Goal: Book appointment/travel/reservation

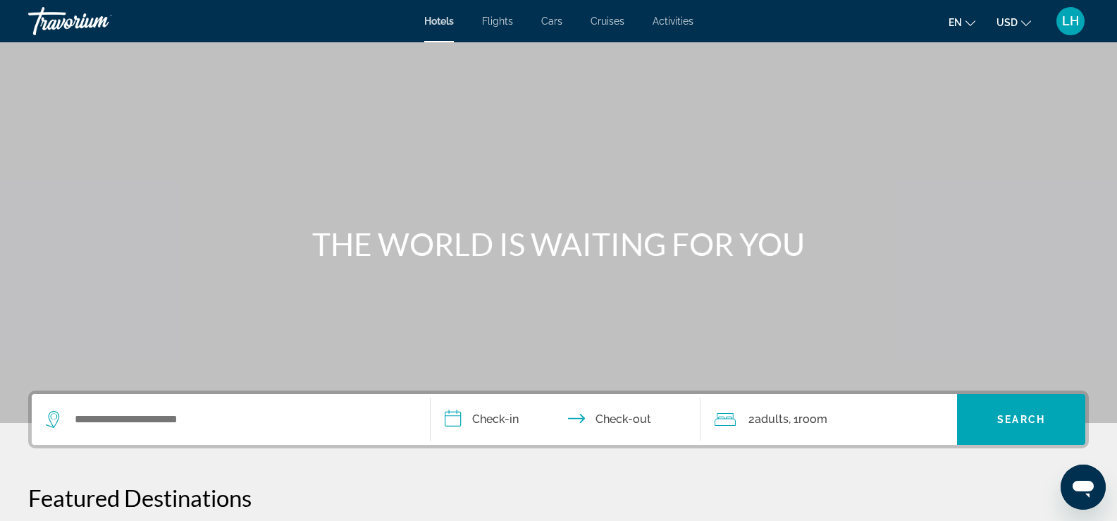
click at [1066, 20] on span "LH" at bounding box center [1070, 21] width 17 height 14
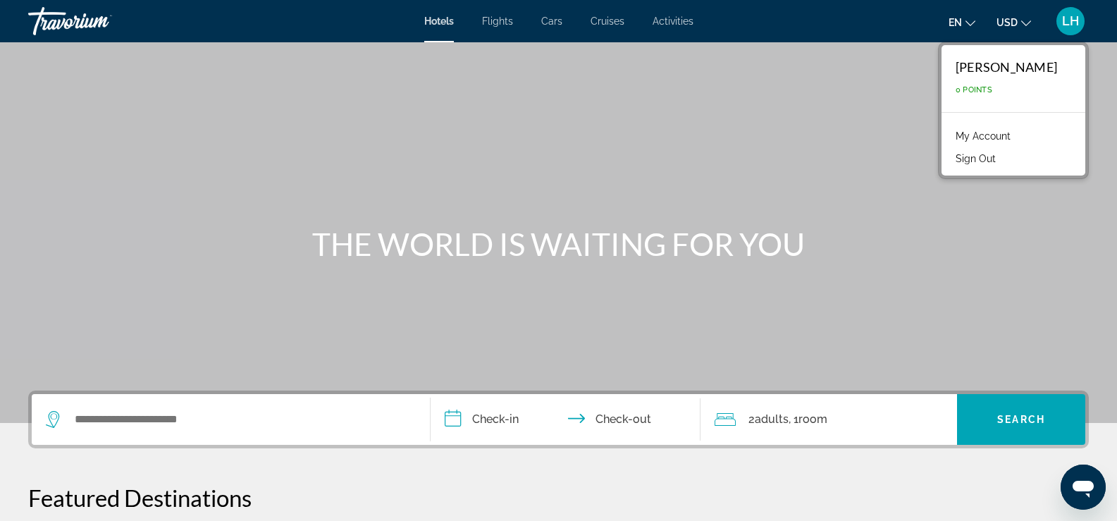
click at [1005, 137] on link "My Account" at bounding box center [982, 136] width 69 height 18
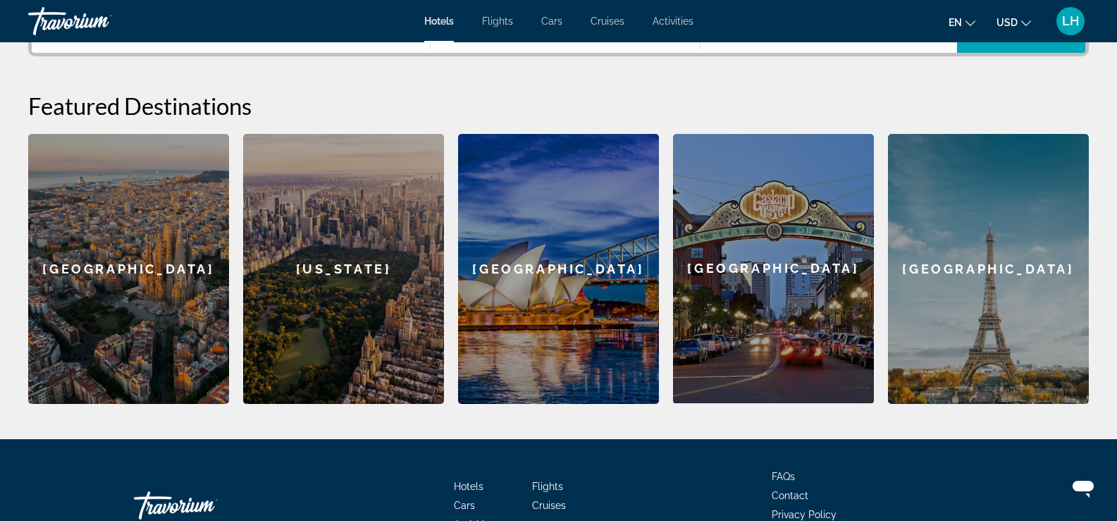
scroll to position [130, 0]
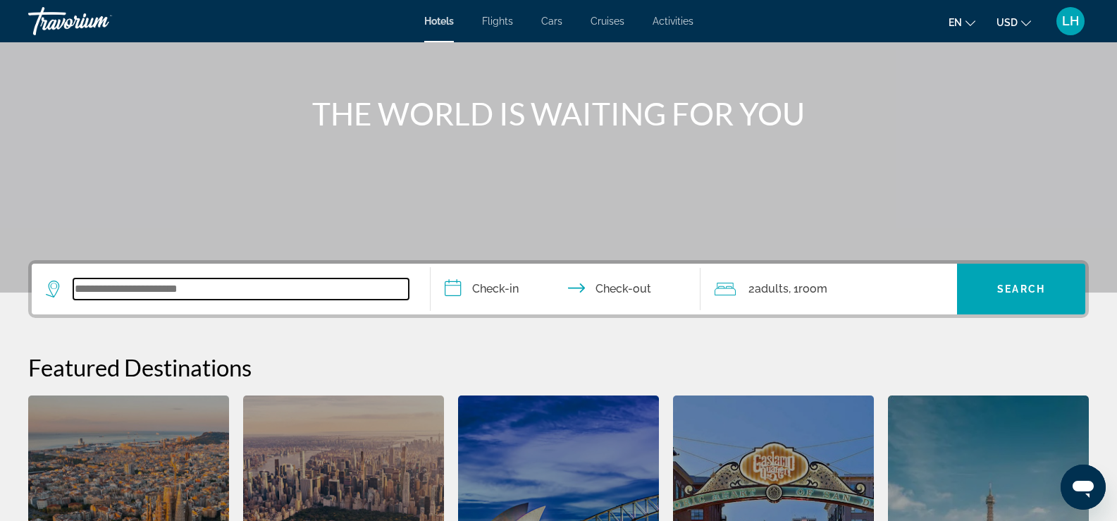
click at [93, 289] on input "Search widget" at bounding box center [240, 288] width 335 height 21
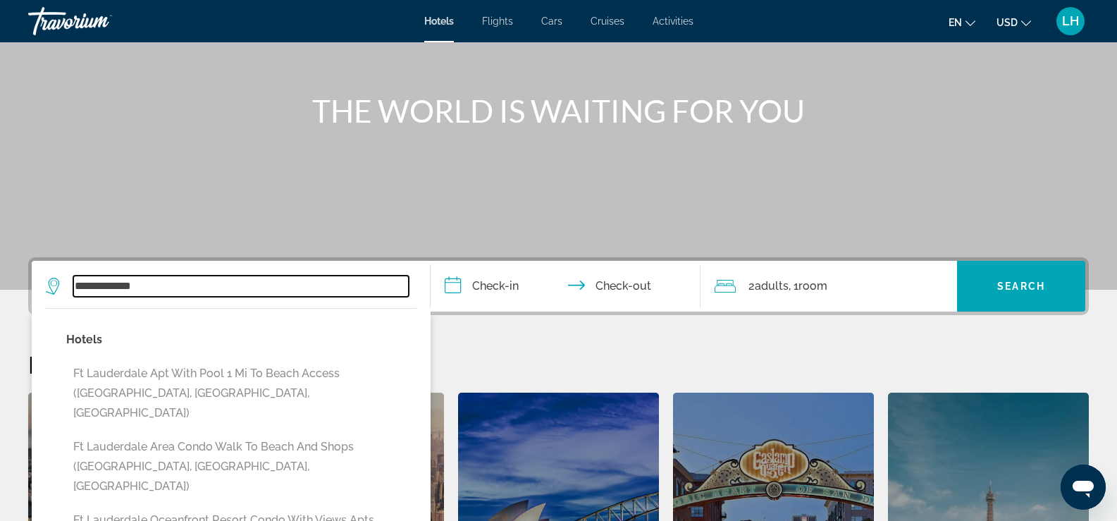
scroll to position [204, 0]
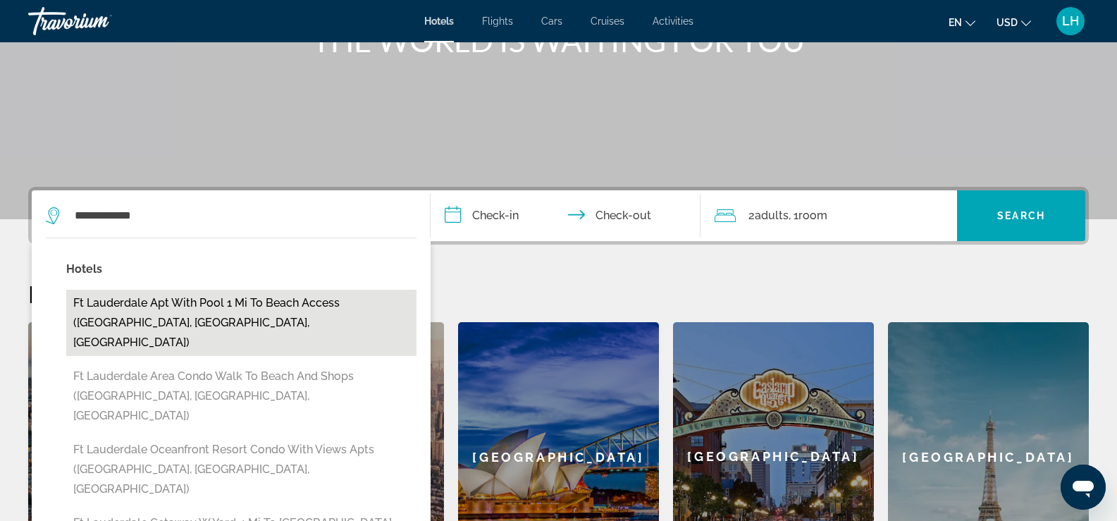
click at [130, 313] on button "Ft Lauderdale Apt with Pool 1 Mi to Beach Access (Fort Lauderdale, FL, US)" at bounding box center [241, 323] width 350 height 66
type input "**********"
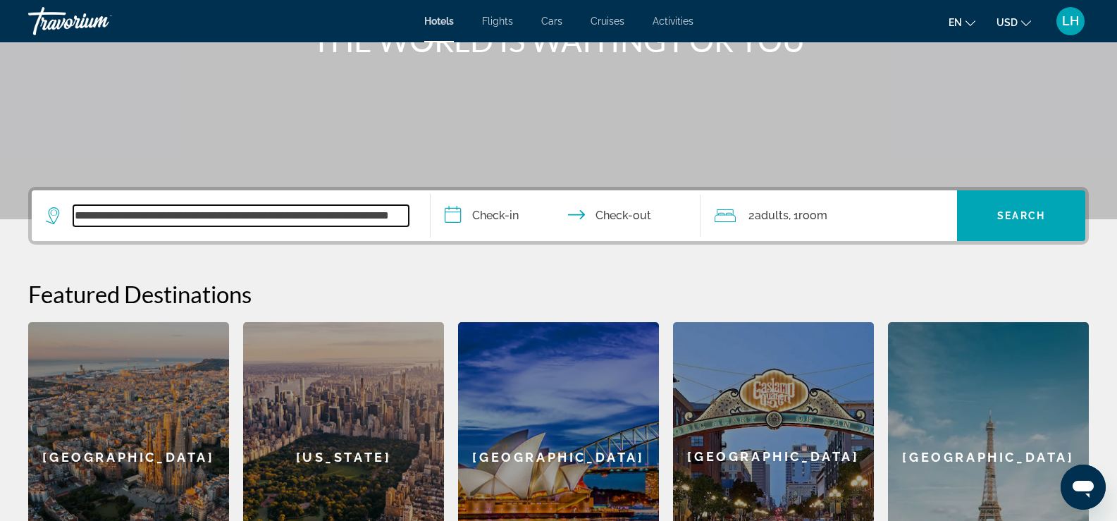
scroll to position [345, 0]
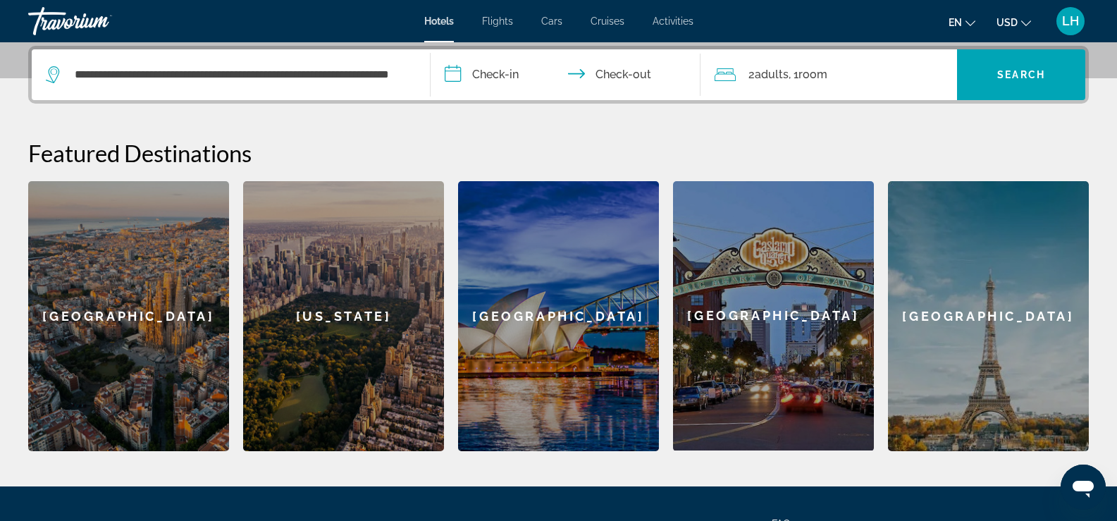
click at [486, 75] on input "**********" at bounding box center [569, 76] width 276 height 55
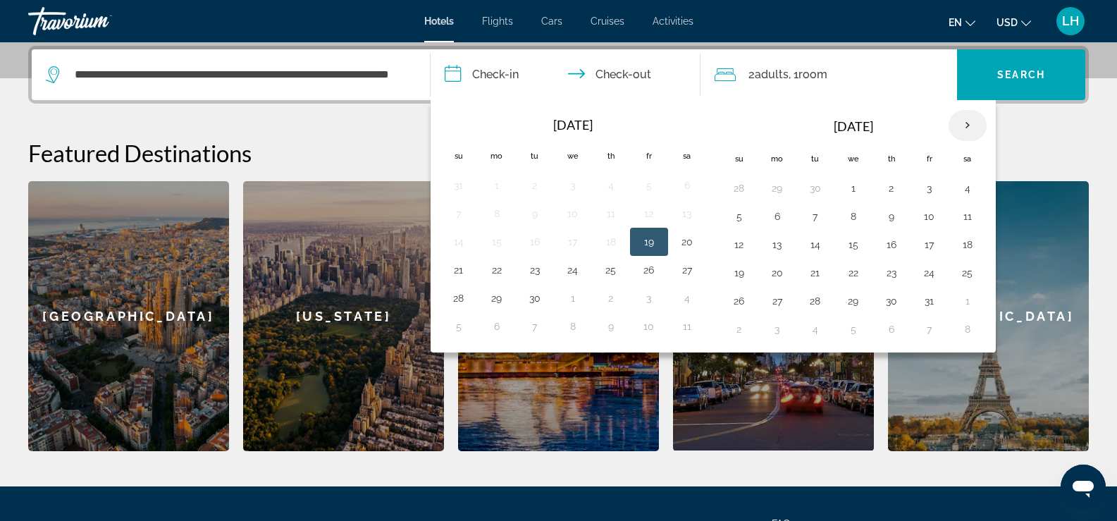
click at [968, 125] on th "Next month" at bounding box center [967, 125] width 38 height 31
click at [852, 271] on button "19" at bounding box center [853, 273] width 23 height 20
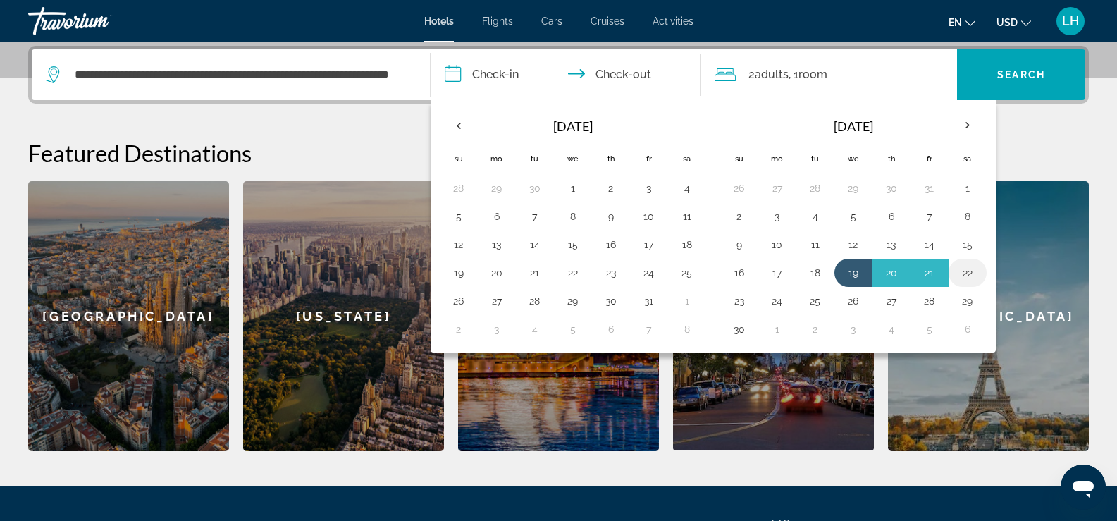
click at [965, 269] on button "22" at bounding box center [967, 273] width 23 height 20
type input "**********"
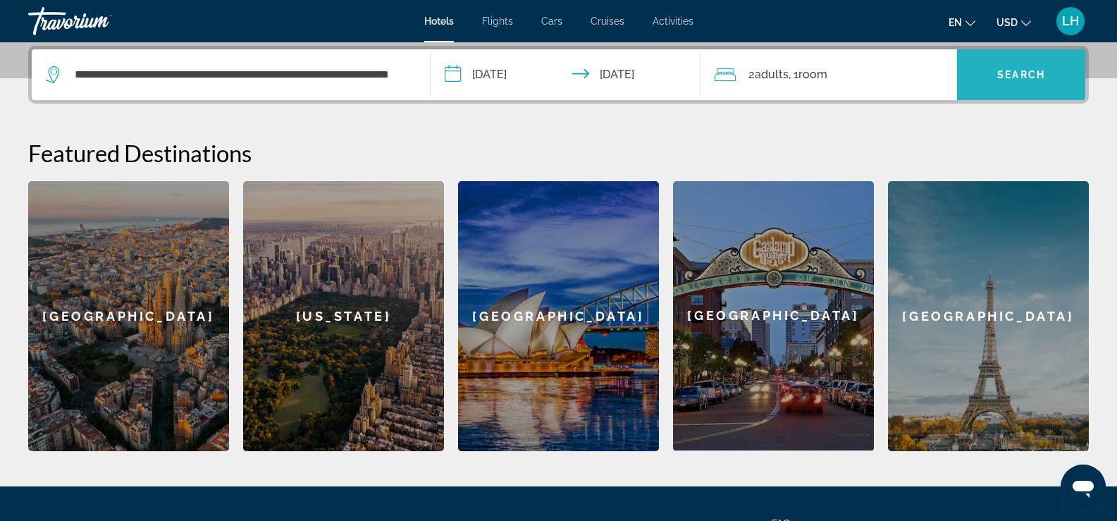
click at [1025, 75] on span "Search" at bounding box center [1021, 74] width 48 height 11
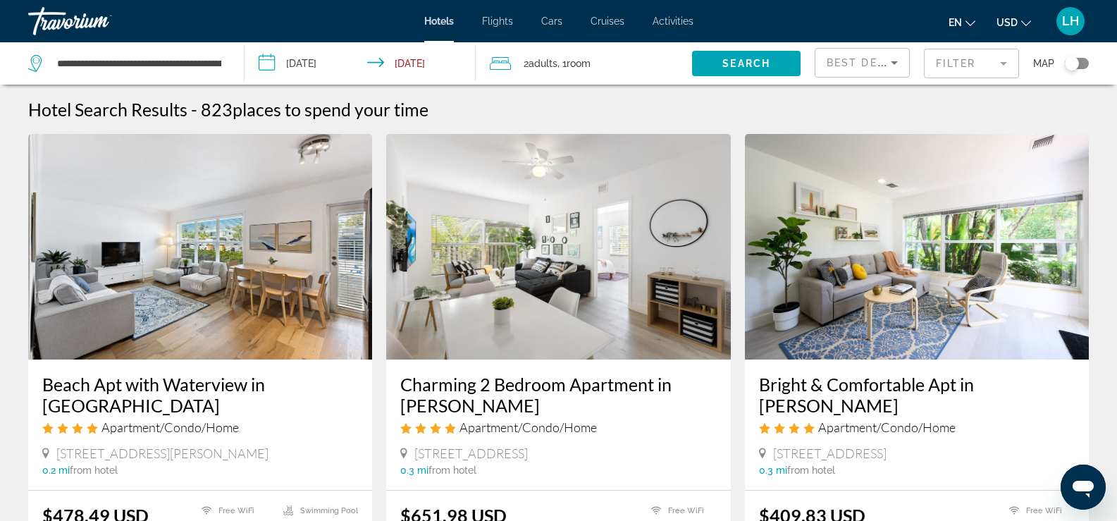
click at [305, 106] on span "places to spend your time" at bounding box center [331, 109] width 196 height 21
click at [111, 64] on input "**********" at bounding box center [139, 63] width 167 height 21
click at [495, 105] on div "Hotel Search Results - 823 places to spend your time" at bounding box center [558, 109] width 1061 height 21
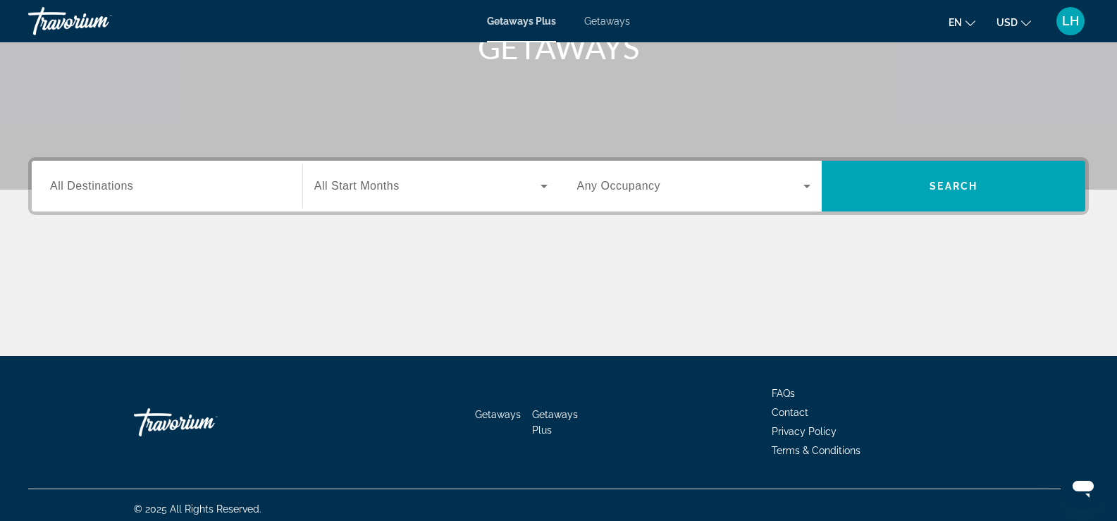
scroll to position [241, 0]
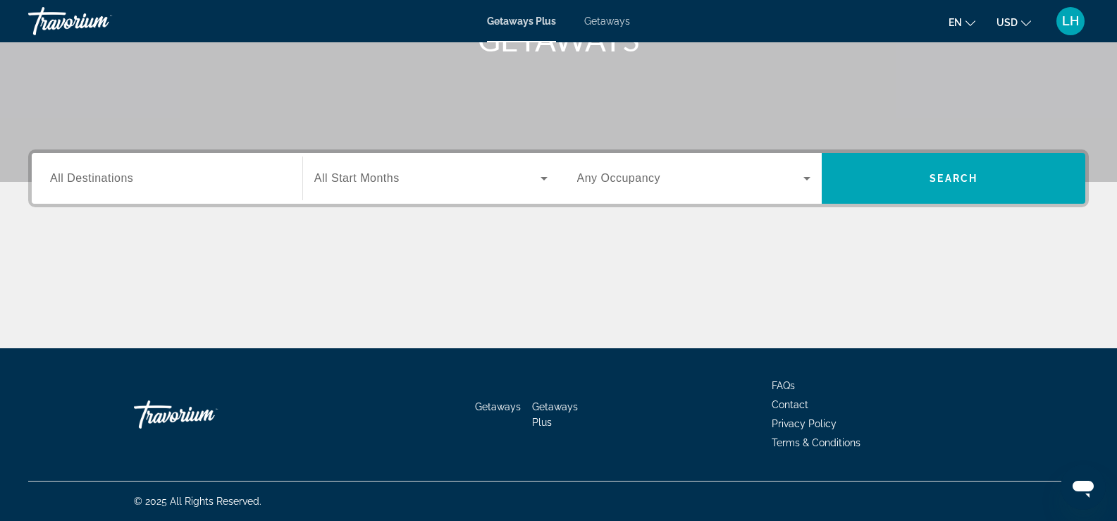
click at [101, 180] on span "All Destinations" at bounding box center [91, 178] width 83 height 12
click at [101, 180] on input "Destination All Destinations" at bounding box center [167, 179] width 234 height 17
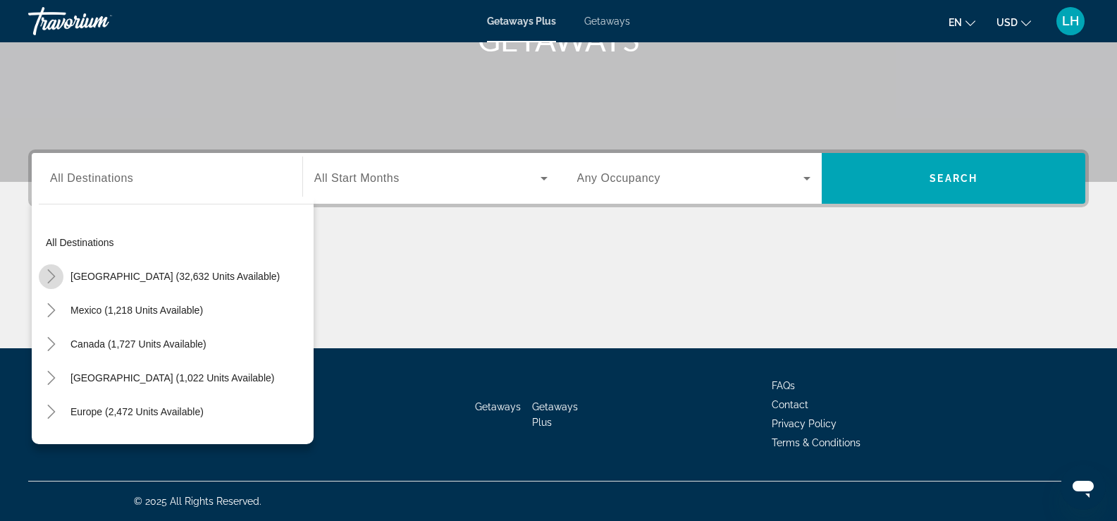
click at [51, 271] on icon "Toggle United States (32,632 units available)" at bounding box center [51, 276] width 14 height 14
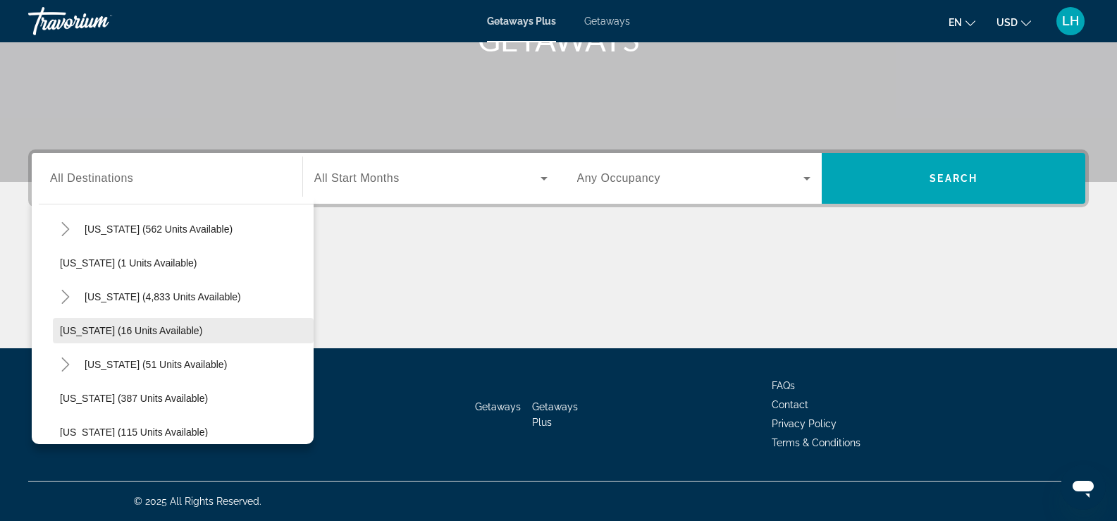
scroll to position [182, 0]
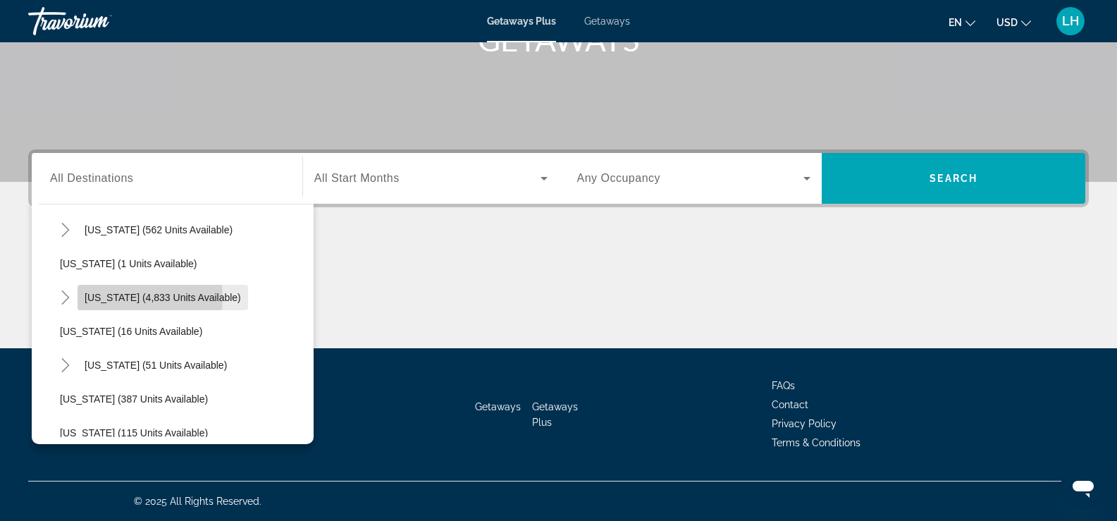
click at [111, 297] on span "Florida (4,833 units available)" at bounding box center [163, 297] width 156 height 11
type input "**********"
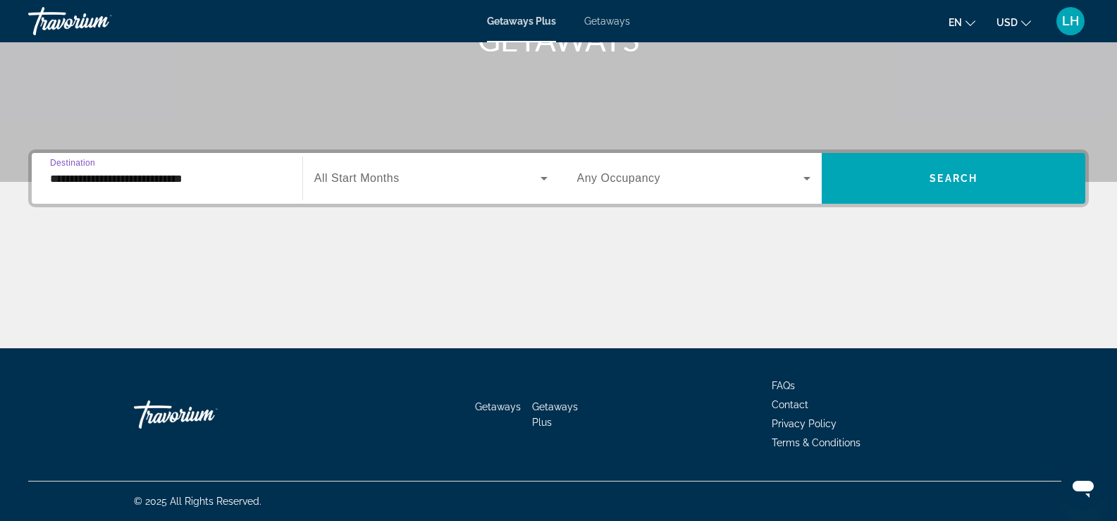
click at [494, 185] on span "Search widget" at bounding box center [427, 178] width 226 height 17
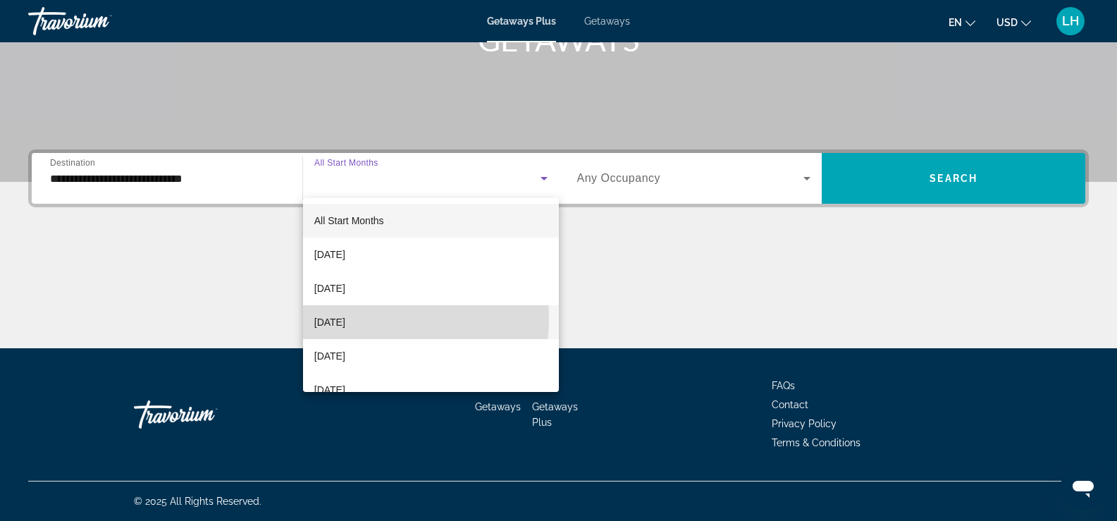
click at [345, 319] on span "November 2025" at bounding box center [329, 322] width 31 height 17
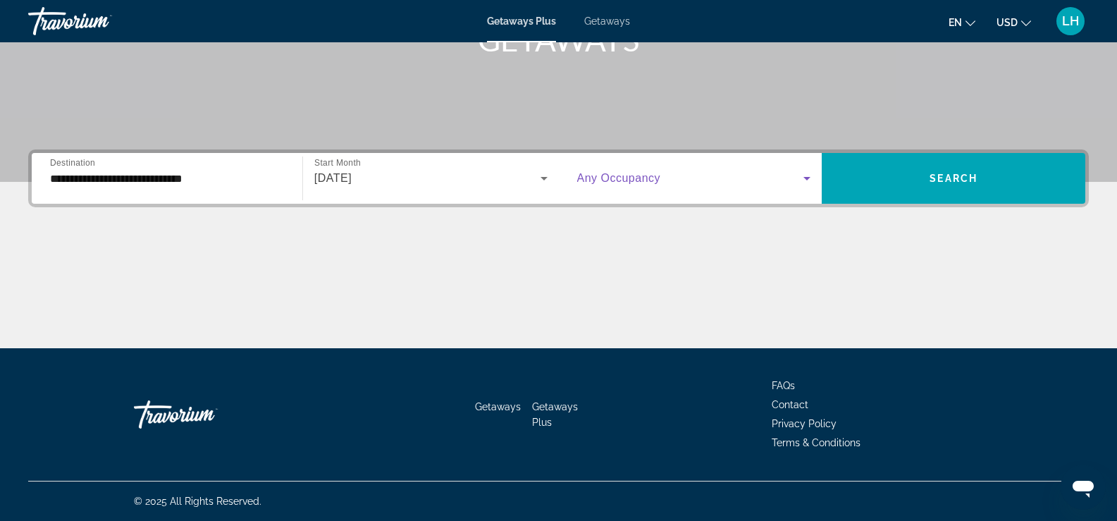
click at [805, 179] on icon "Search widget" at bounding box center [806, 178] width 17 height 17
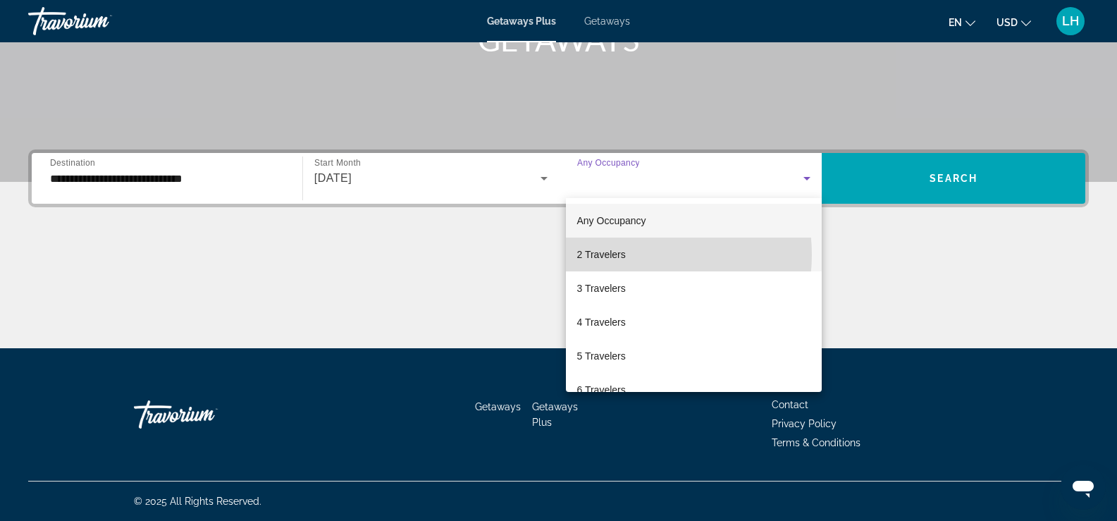
click at [632, 254] on mat-option "2 Travelers" at bounding box center [694, 254] width 256 height 34
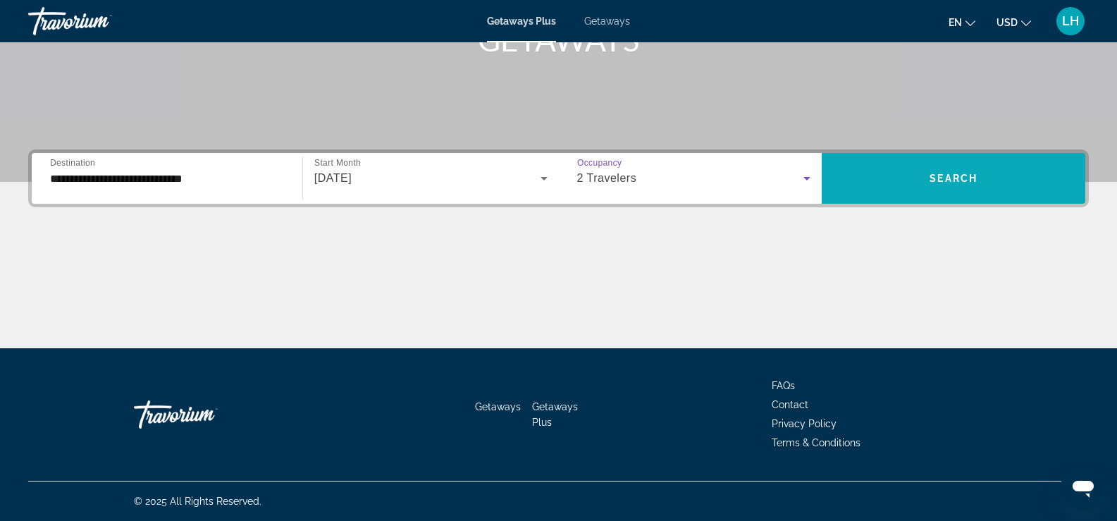
click at [942, 175] on span "Search" at bounding box center [953, 178] width 48 height 11
